Goal: Check status: Check status

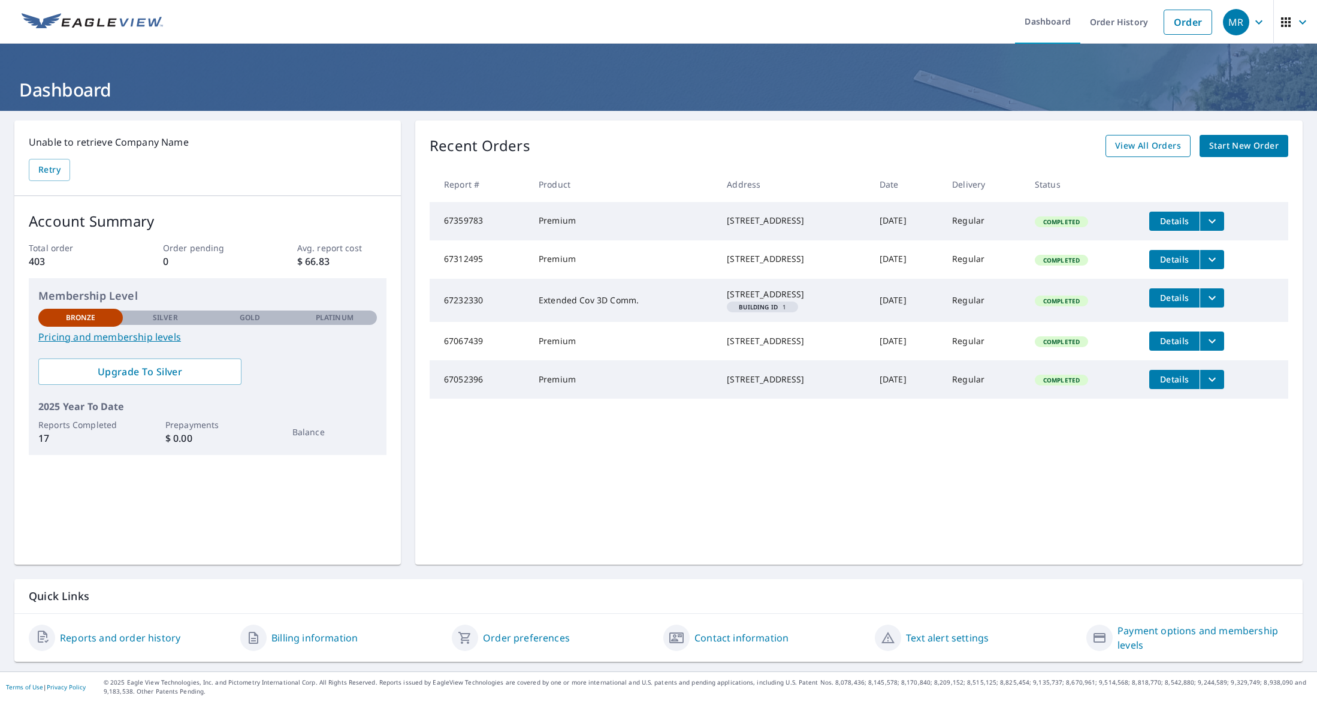
click at [1137, 139] on span "View All Orders" at bounding box center [1148, 145] width 66 height 15
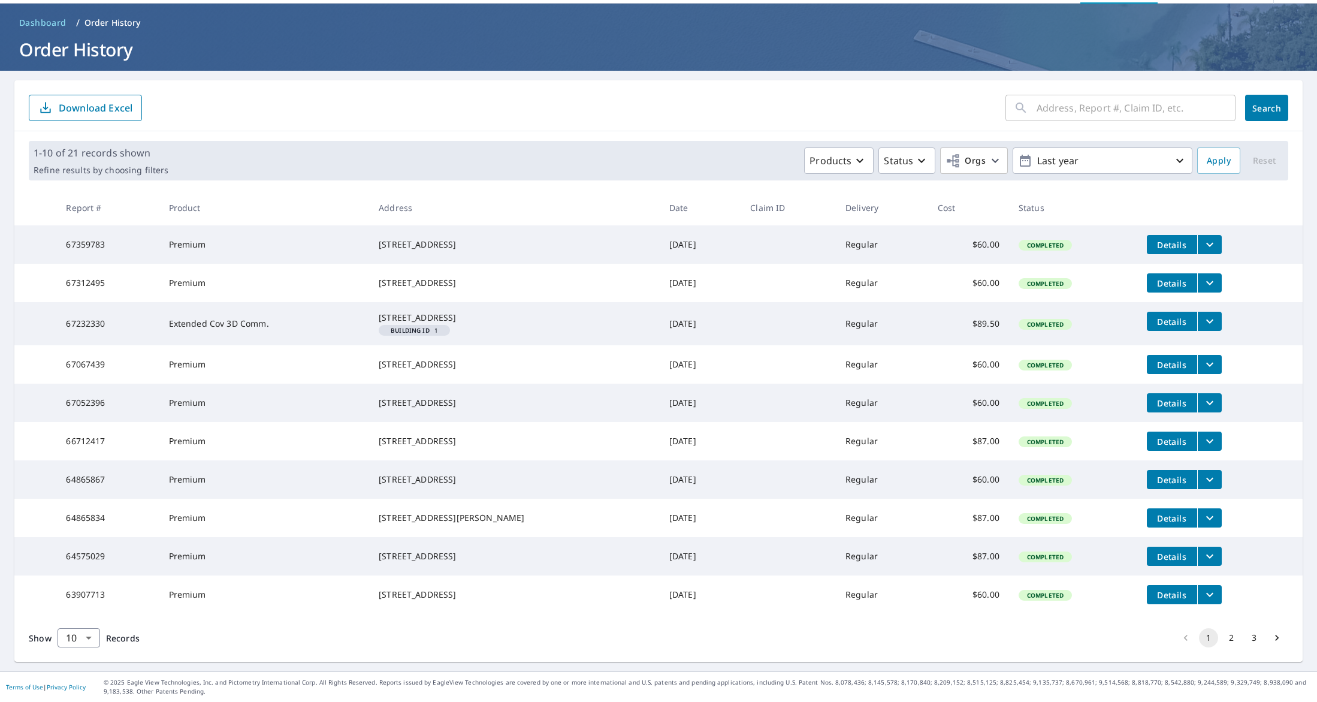
scroll to position [96, 0]
click at [89, 638] on body "MR MR Dashboard Order History Order MR Dashboard / Order History Order History …" at bounding box center [658, 351] width 1317 height 702
click at [82, 653] on li "50" at bounding box center [78, 655] width 43 height 22
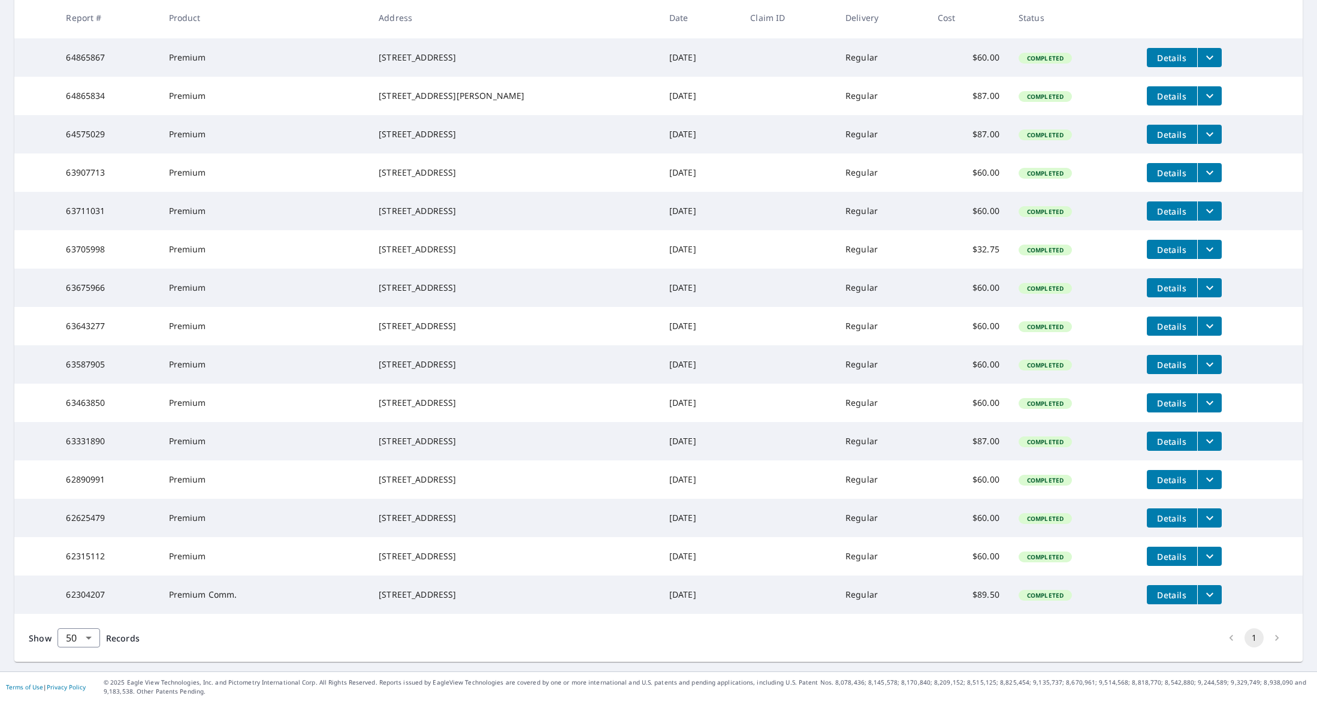
scroll to position [556, 0]
click at [1167, 359] on span "Details" at bounding box center [1172, 364] width 36 height 11
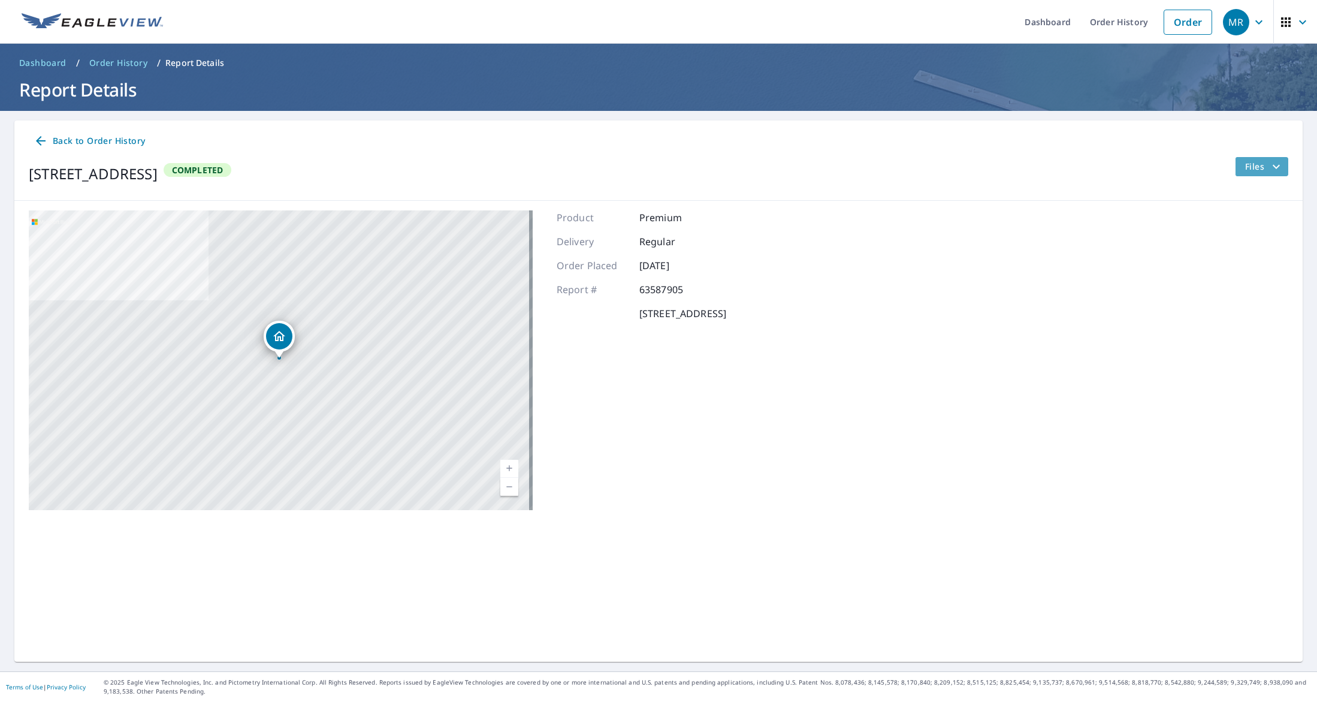
click at [1269, 164] on icon "filesDropdownBtn-63587905" at bounding box center [1276, 166] width 14 height 14
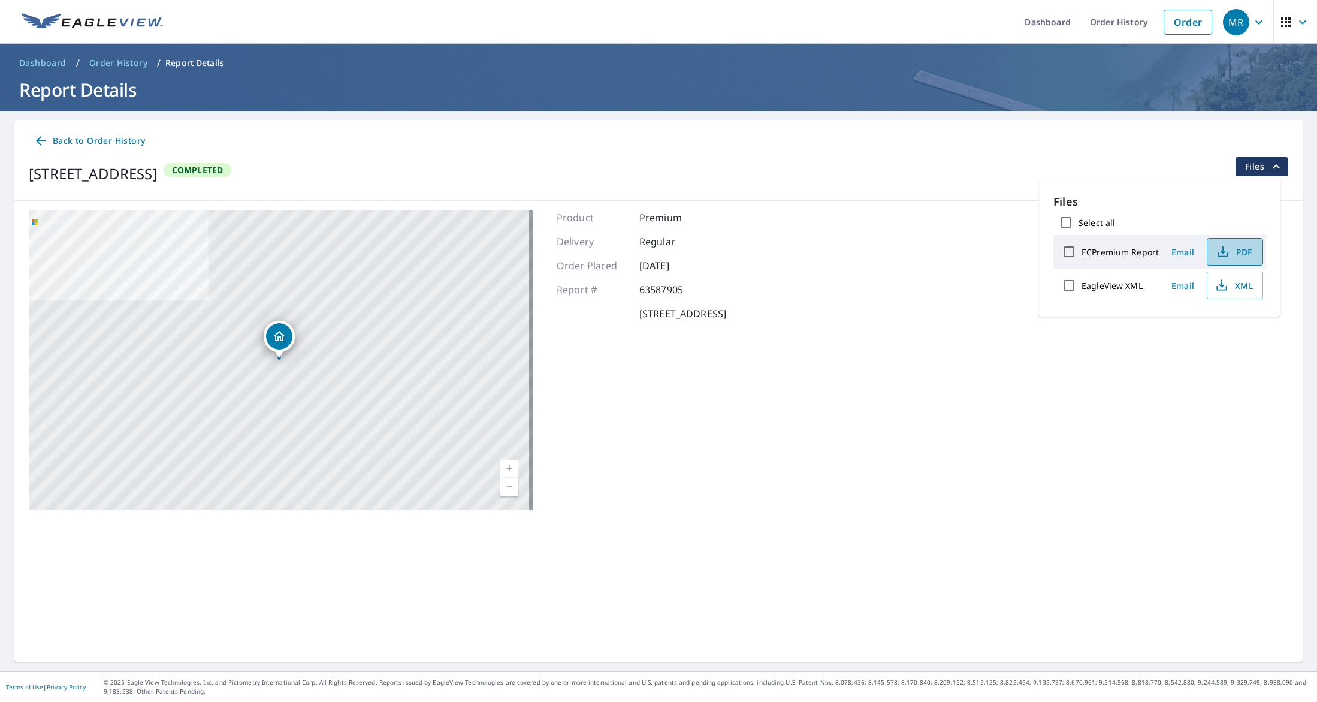
click at [1228, 247] on icon "button" at bounding box center [1223, 251] width 14 height 14
